Goal: Information Seeking & Learning: Check status

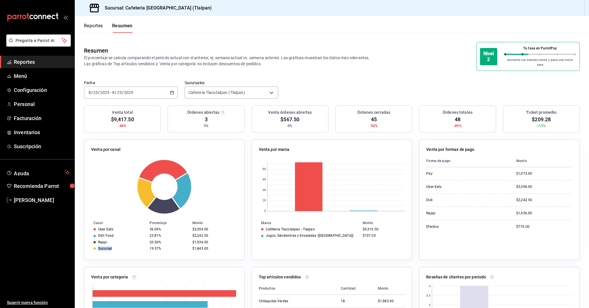
drag, startPoint x: 112, startPoint y: 245, endPoint x: 90, endPoint y: 246, distance: 21.6
click at [90, 246] on td "Sucursal" at bounding box center [115, 249] width 63 height 6
click at [201, 247] on div "$1,843.00" at bounding box center [213, 249] width 43 height 4
click at [366, 235] on div "Venta por marca 0 2K 4K 6K 8K Marca Monto Cafeteria Tlacotalpan - Tlalpan $9,31…" at bounding box center [332, 199] width 161 height 121
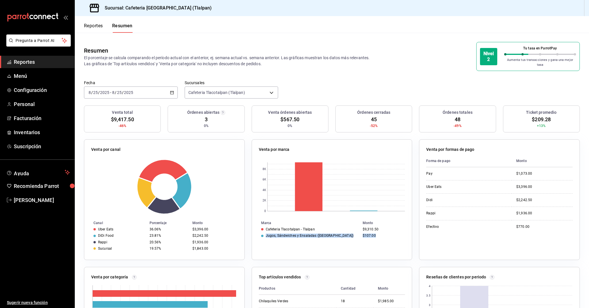
drag, startPoint x: 375, startPoint y: 232, endPoint x: 266, endPoint y: 231, distance: 109.3
click at [266, 233] on tr "Jugos, Sándwiches y Ensaladas (Tlacotalpan) $107.00" at bounding box center [332, 236] width 160 height 6
click at [108, 0] on div "Sucursal: Cafeteria [GEOGRAPHIC_DATA] (Tlalpan)" at bounding box center [146, 8] width 135 height 16
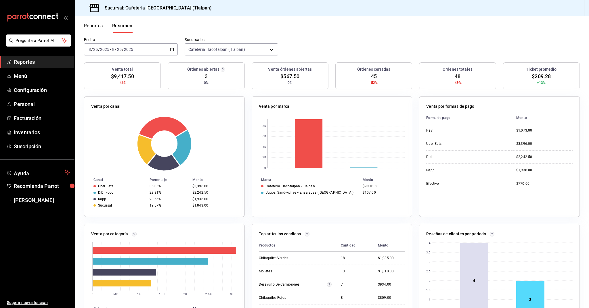
click at [370, 191] on div "$107.00" at bounding box center [383, 193] width 40 height 4
click at [335, 201] on div "Venta por marca 0 2K 4K 6K 8K Marca Monto Cafeteria Tlacotalpan - Tlalpan $9,31…" at bounding box center [332, 156] width 161 height 121
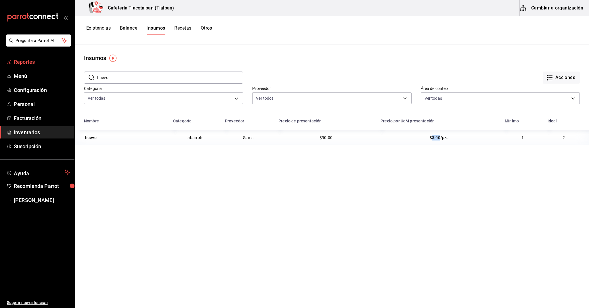
click at [24, 62] on span "Reportes" at bounding box center [42, 62] width 56 height 8
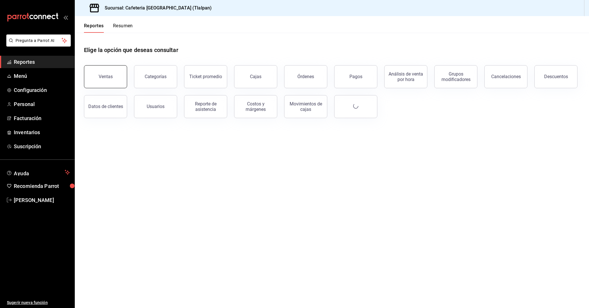
click at [96, 69] on button "Ventas" at bounding box center [105, 76] width 43 height 23
